Goal: Transaction & Acquisition: Purchase product/service

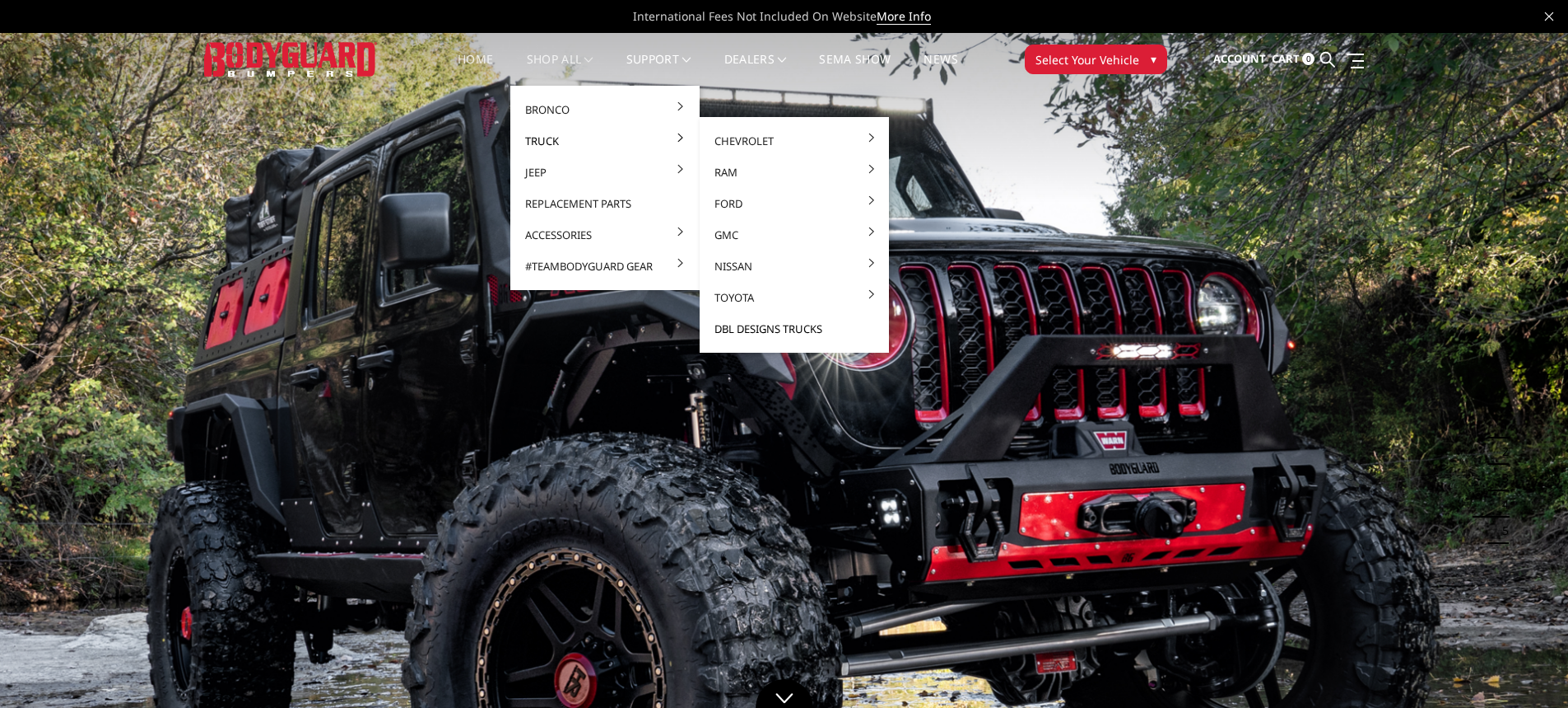
click at [784, 325] on link "DBL Designs Trucks" at bounding box center [795, 329] width 176 height 31
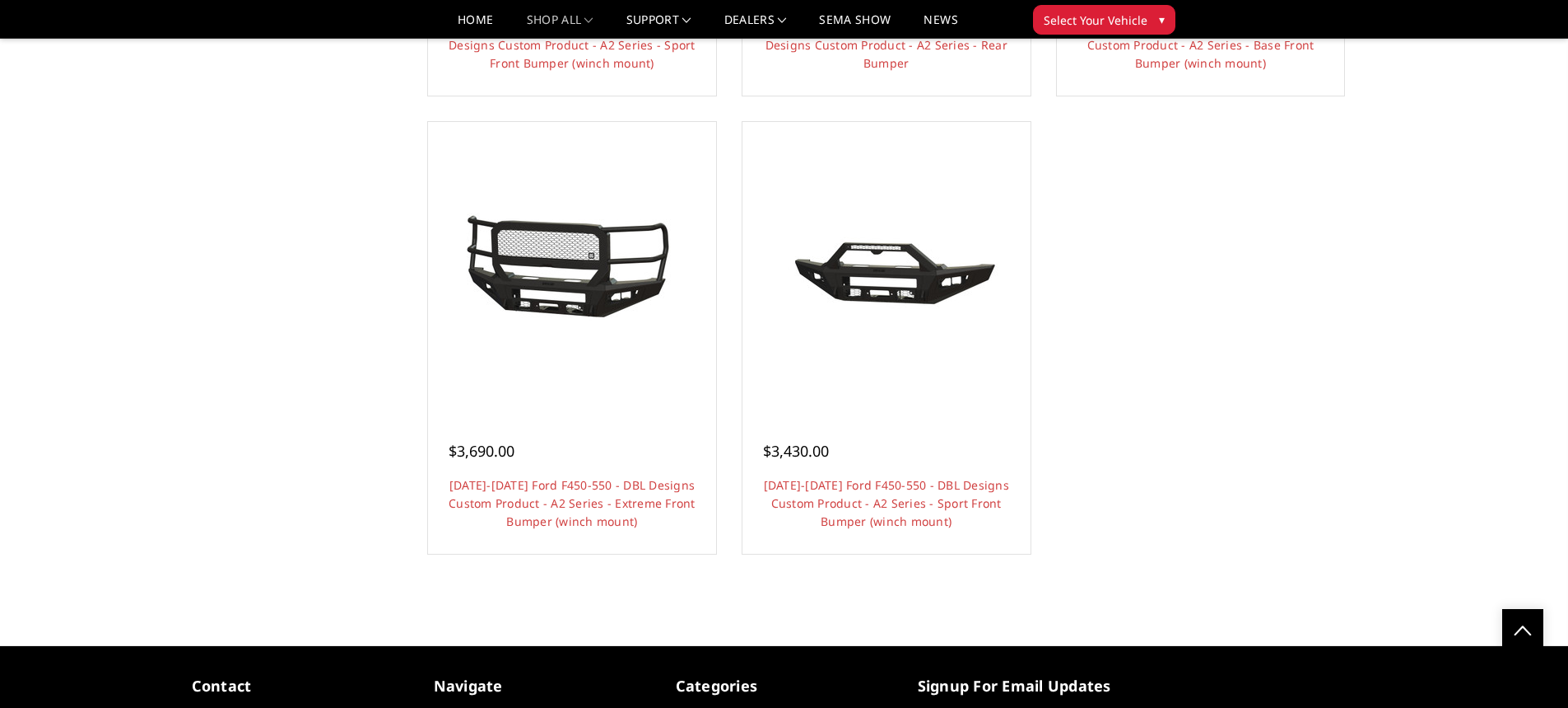
scroll to position [1565, 0]
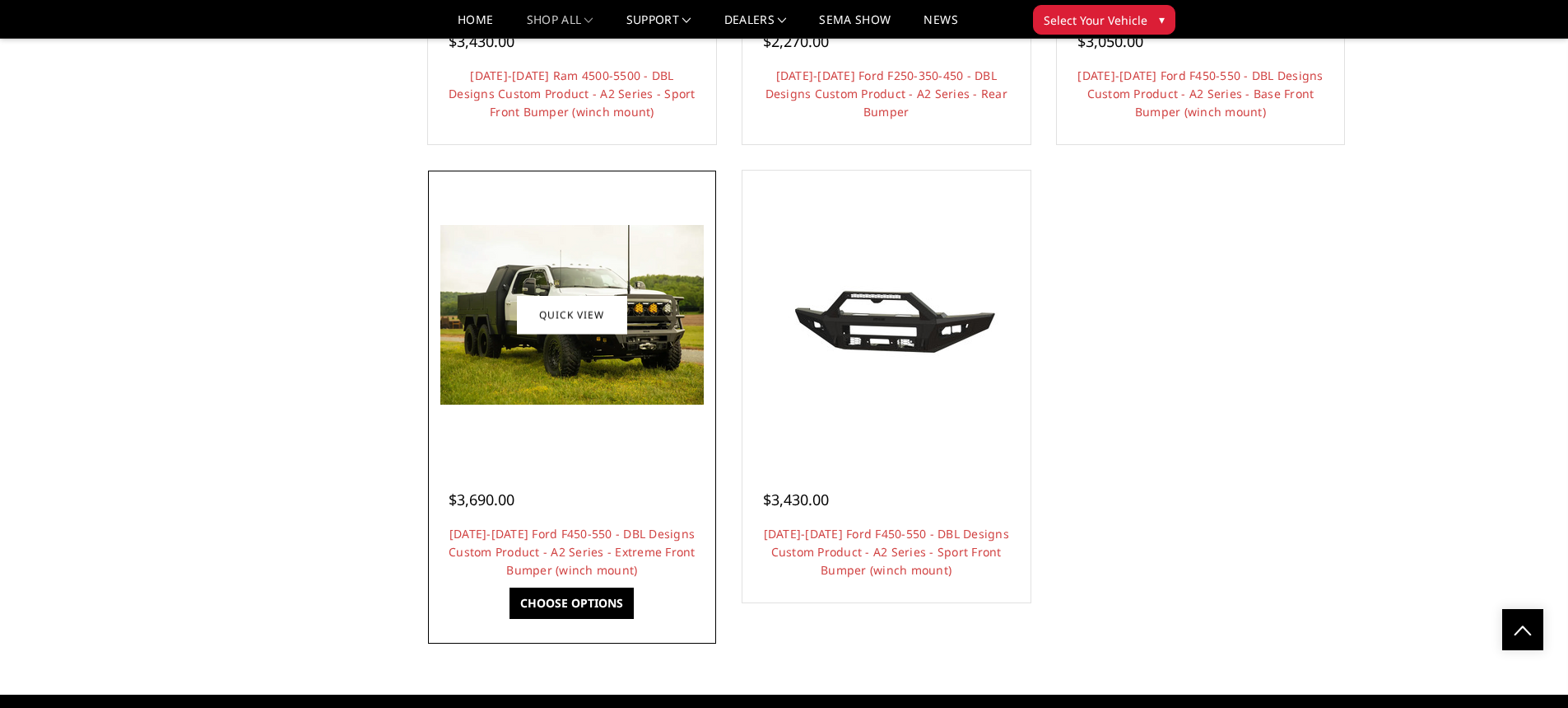
click at [650, 352] on img at bounding box center [572, 315] width 264 height 180
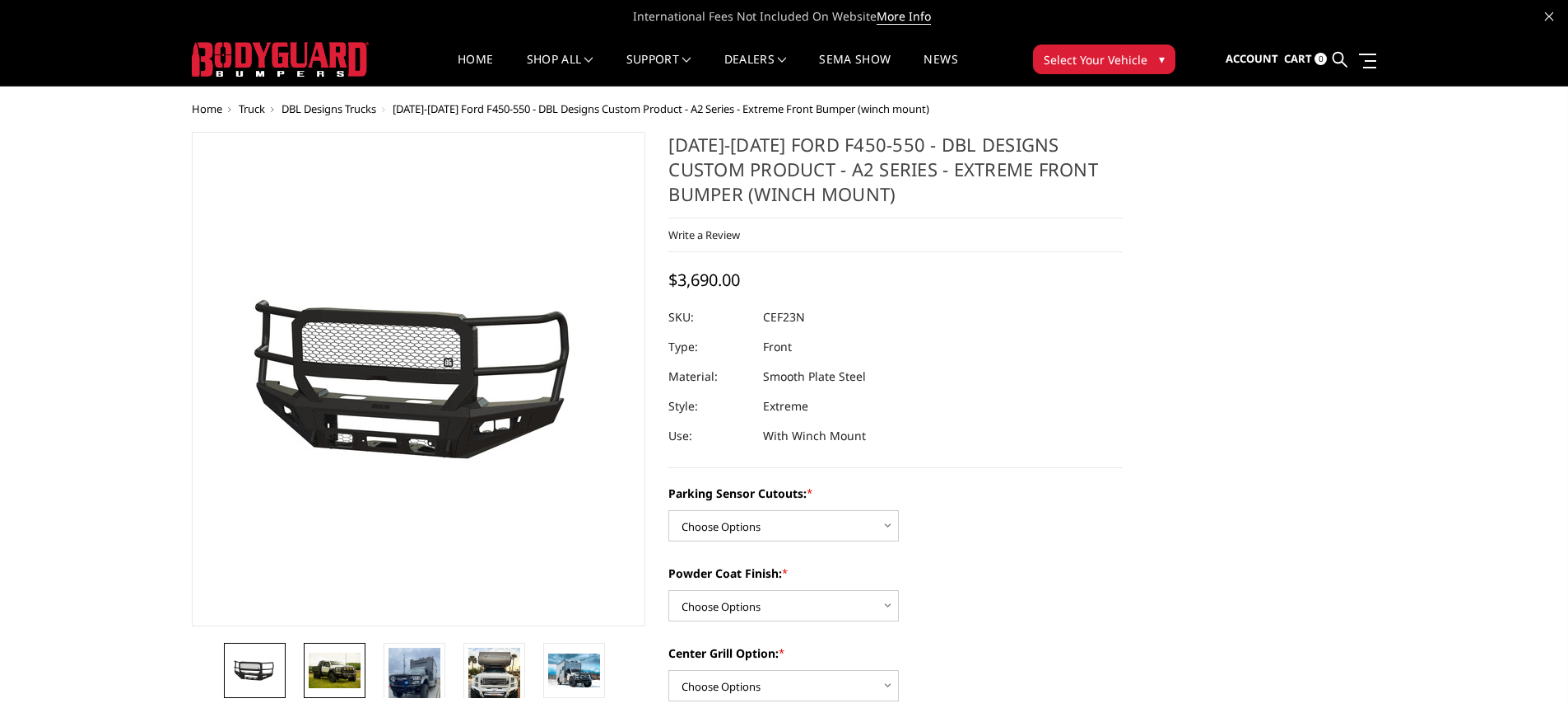
click at [342, 666] on img at bounding box center [334, 670] width 52 height 36
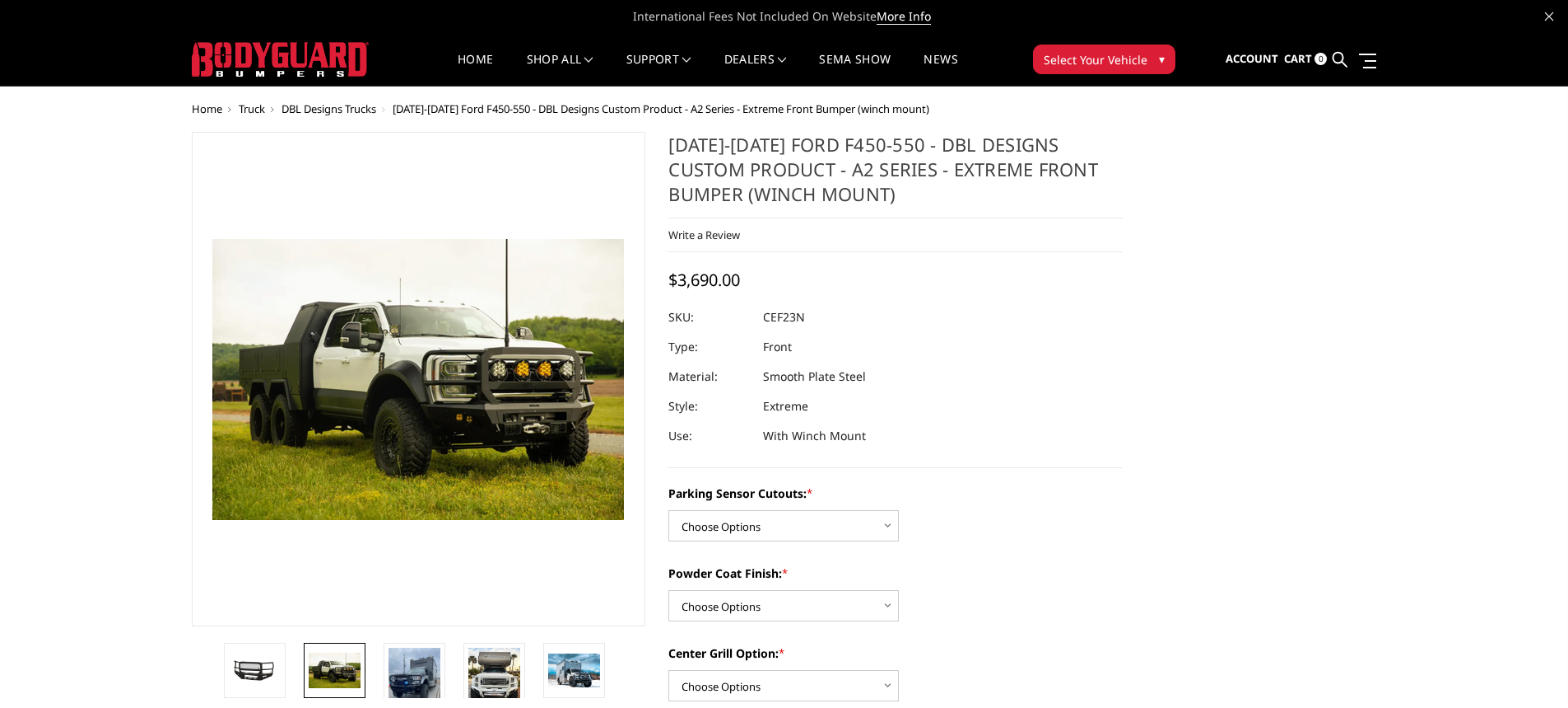
click at [375, 667] on li at bounding box center [340, 670] width 80 height 55
click at [415, 669] on img at bounding box center [415, 682] width 52 height 70
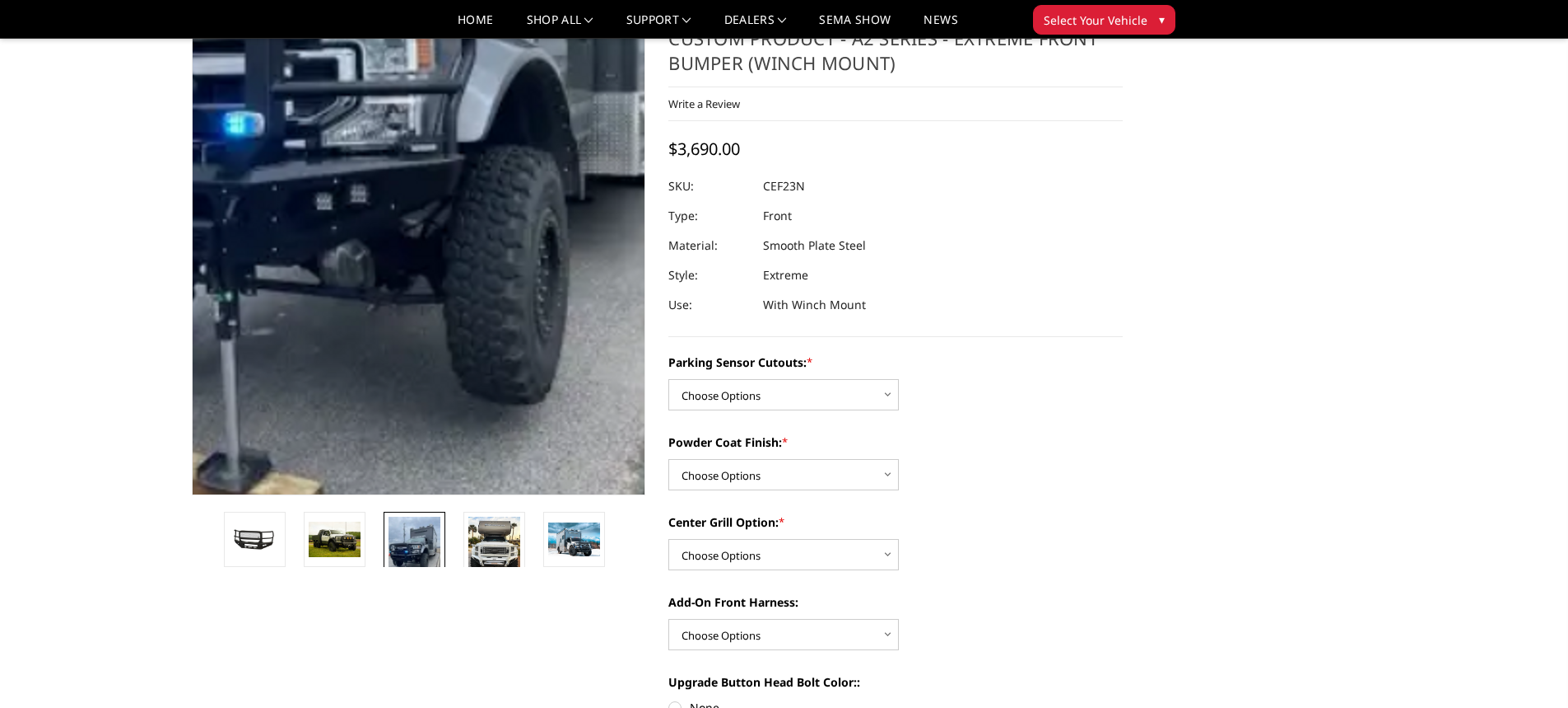
scroll to position [165, 0]
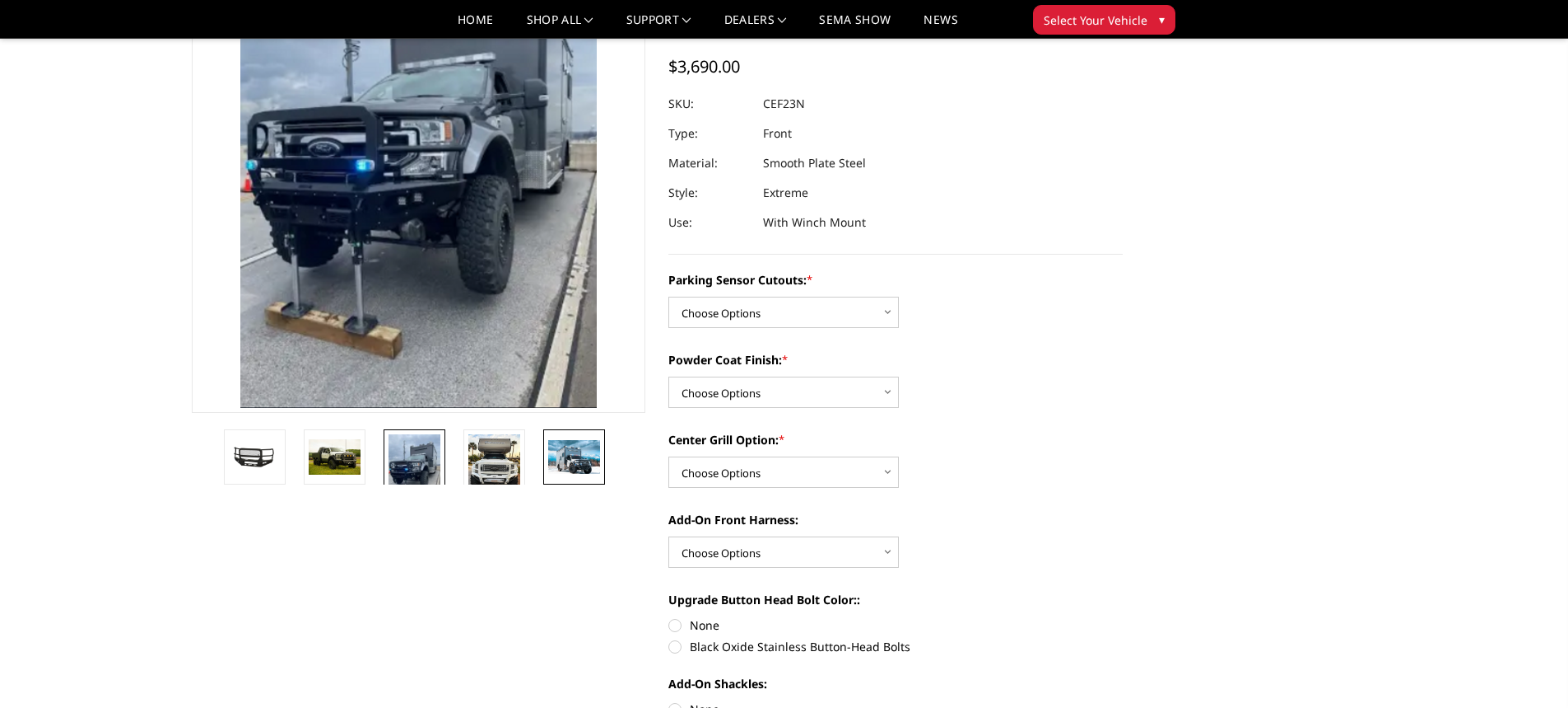
click at [568, 460] on img at bounding box center [574, 456] width 52 height 33
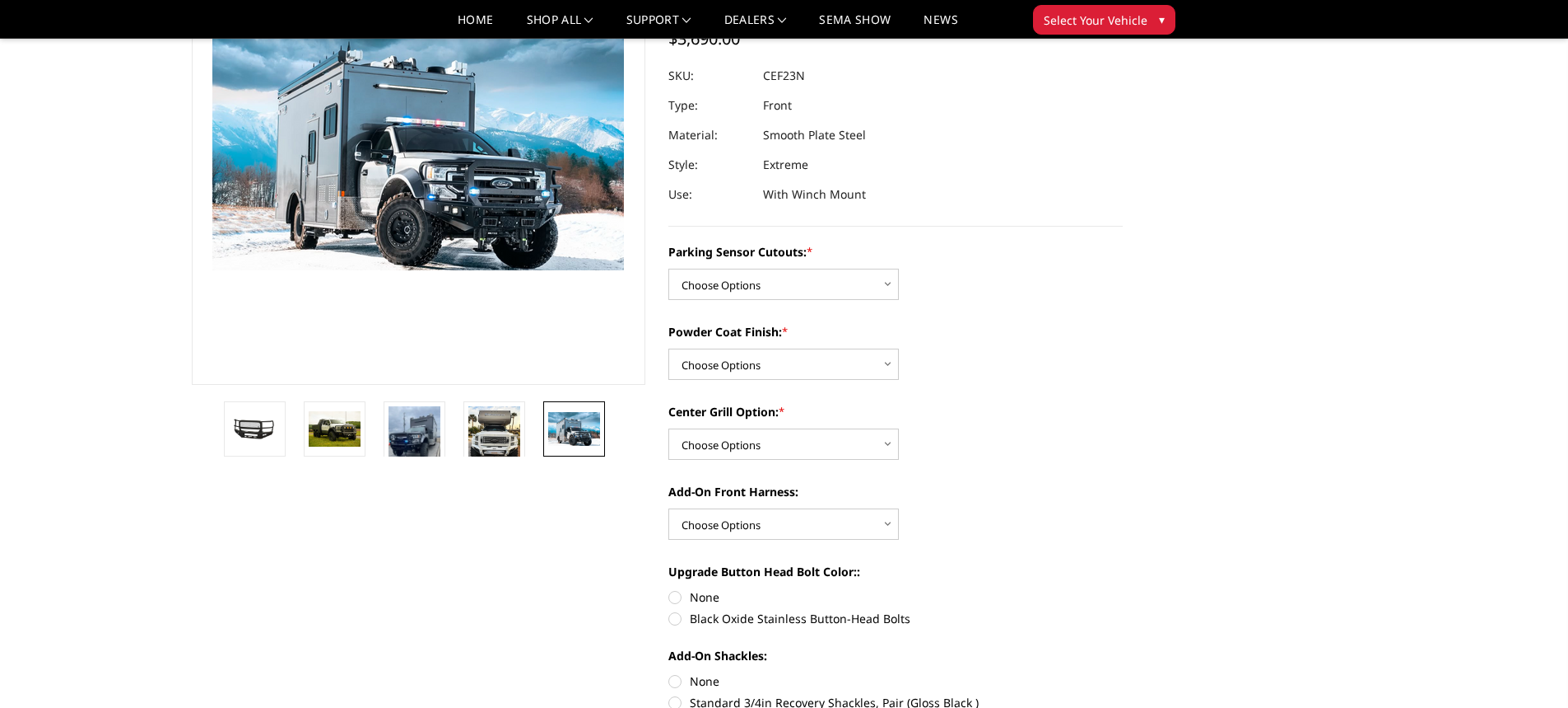
scroll to position [111, 0]
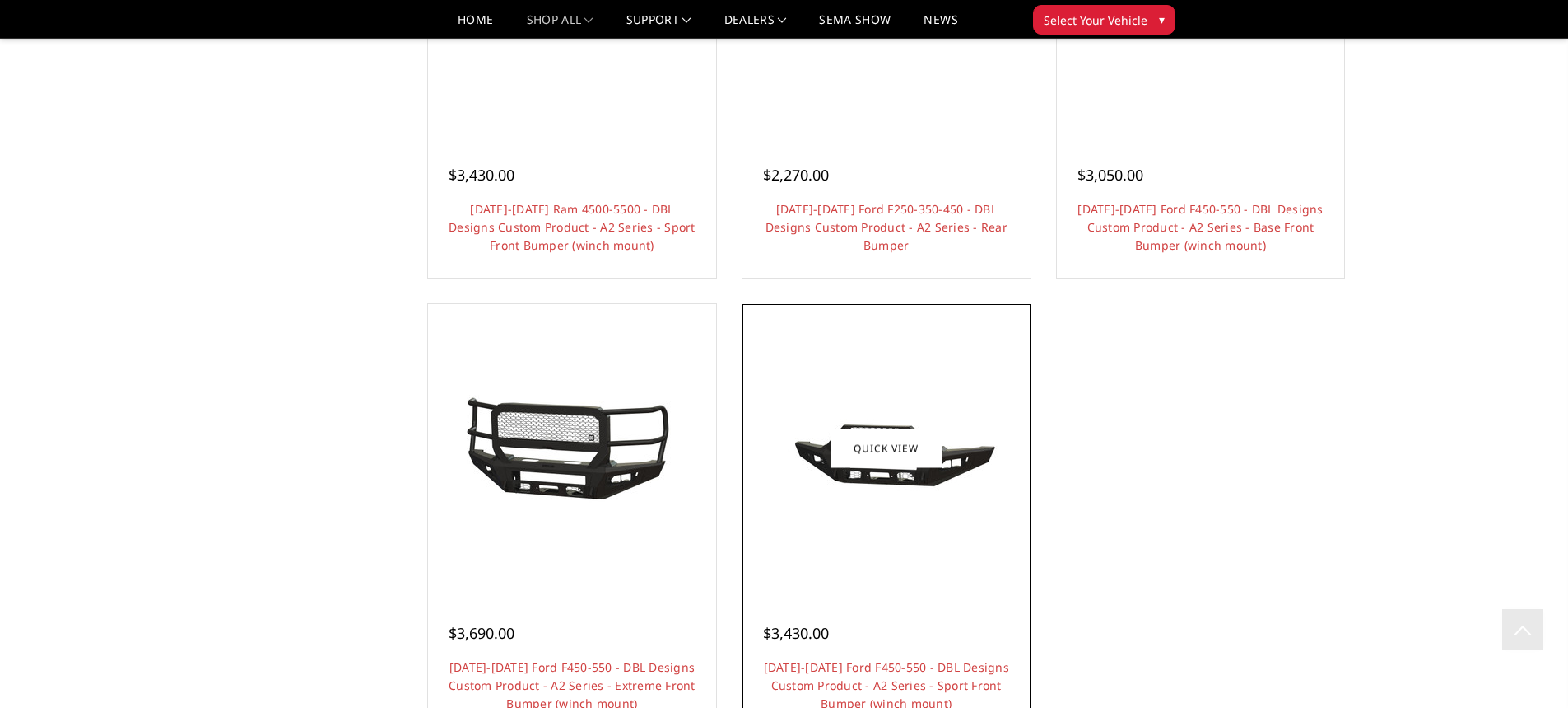
scroll to position [1603, 0]
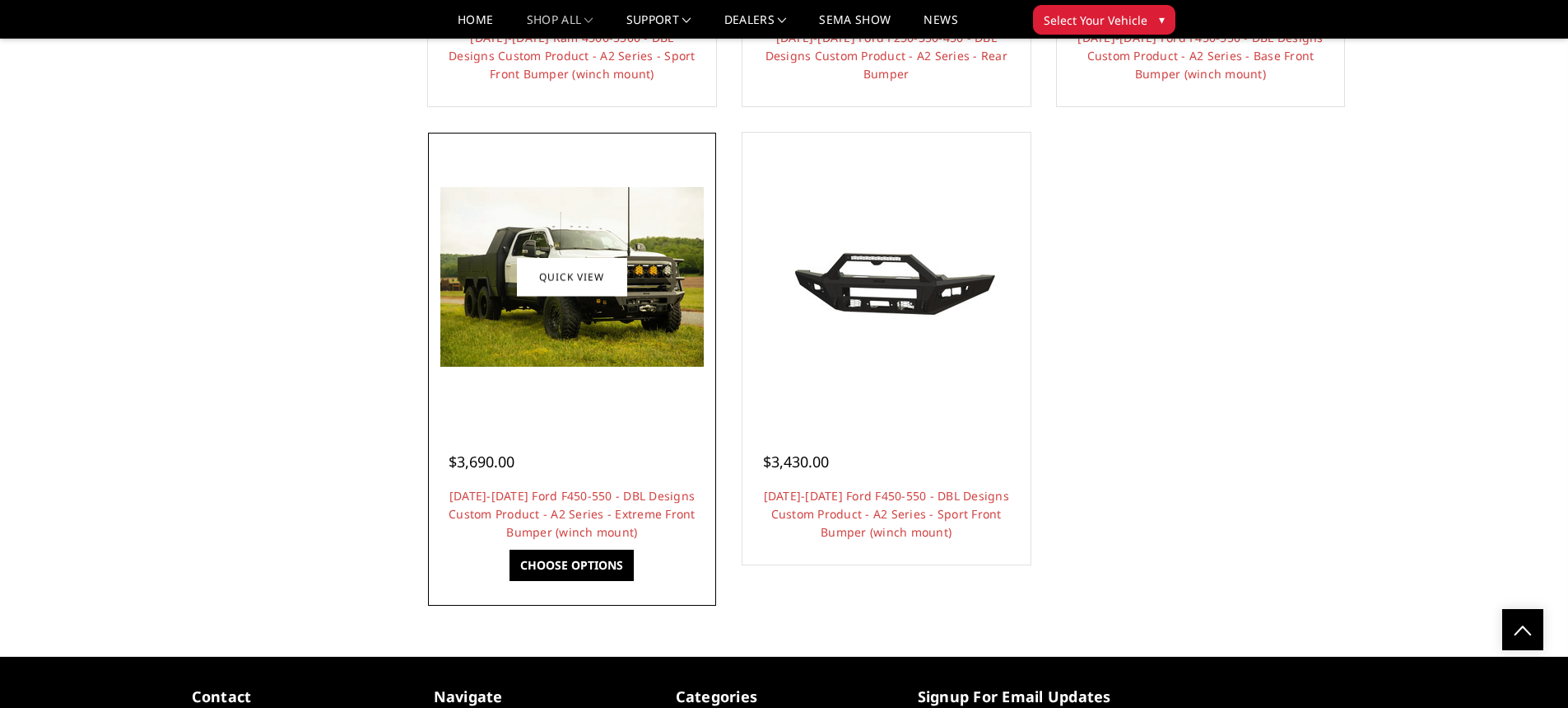
click at [546, 255] on img at bounding box center [572, 277] width 264 height 180
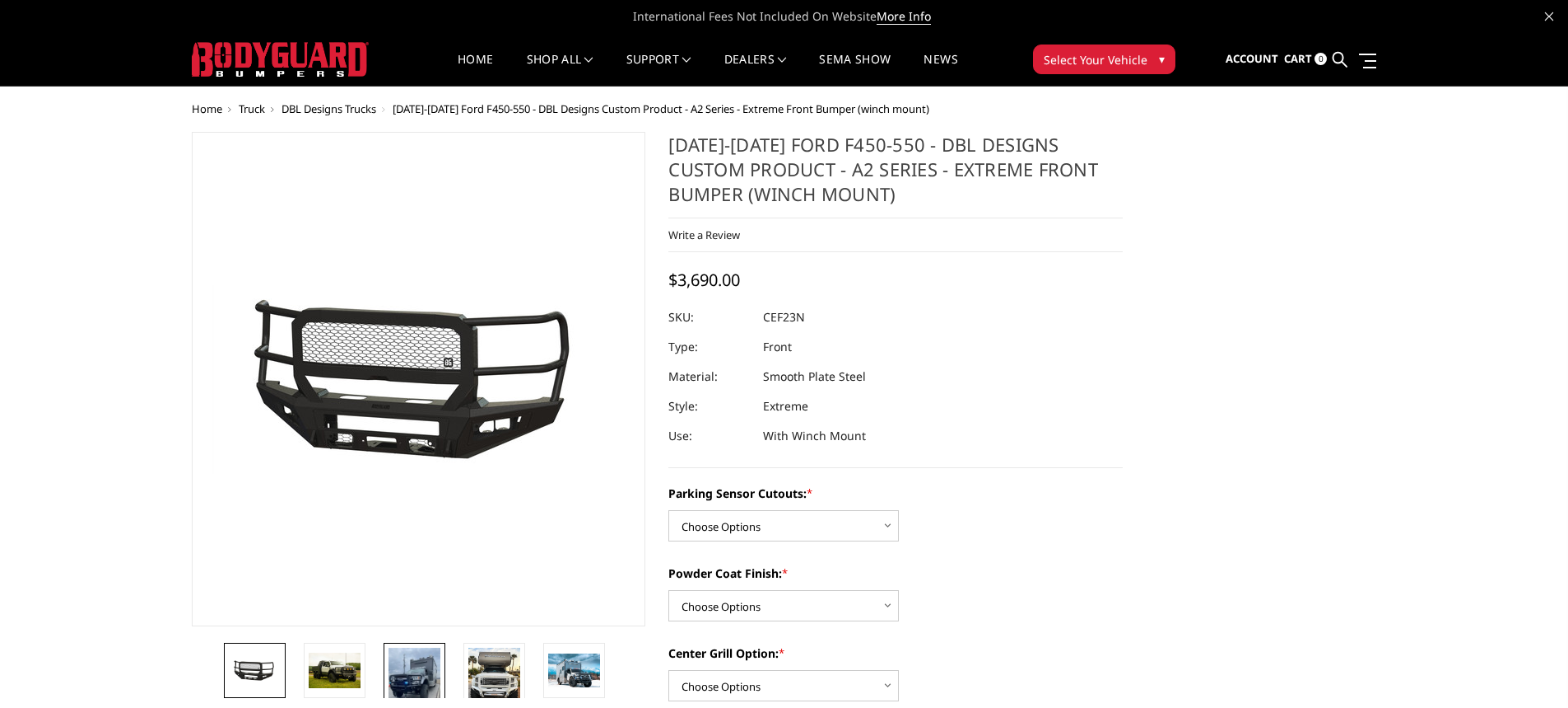
click at [420, 680] on img at bounding box center [415, 682] width 52 height 70
